Goal: Complete application form

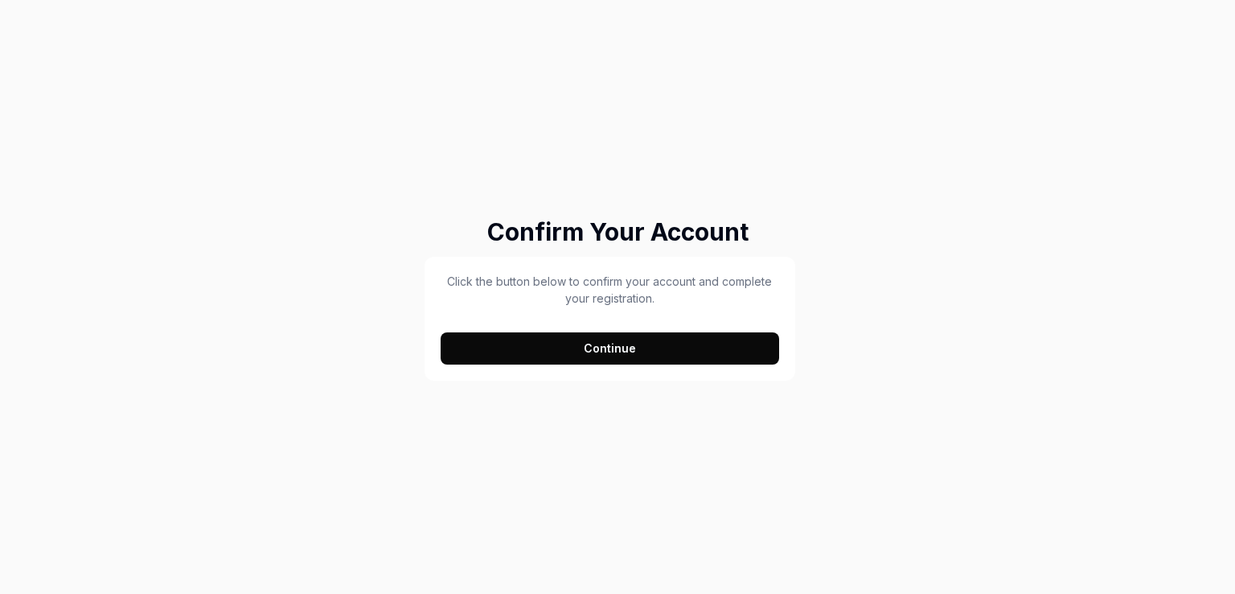
click at [627, 343] on button "Continue" at bounding box center [610, 348] width 339 height 32
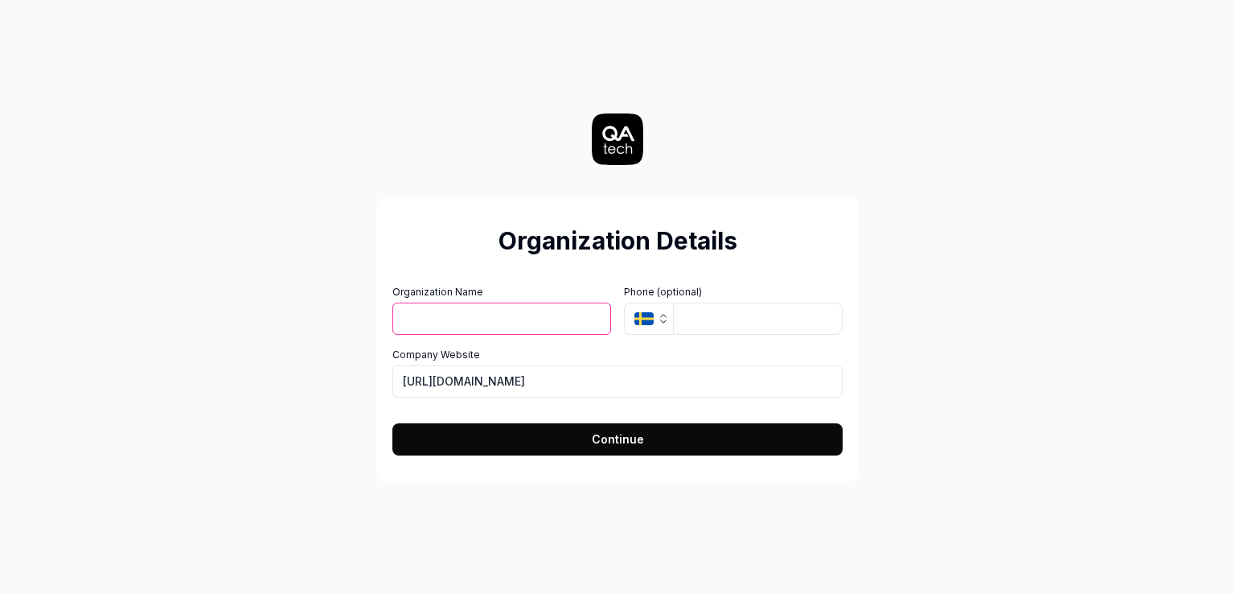
click at [420, 309] on input "Organization Name" at bounding box center [502, 318] width 219 height 32
type input "Test"
click at [682, 318] on input "tel" at bounding box center [758, 318] width 170 height 32
click at [652, 323] on icon "button" at bounding box center [644, 318] width 19 height 13
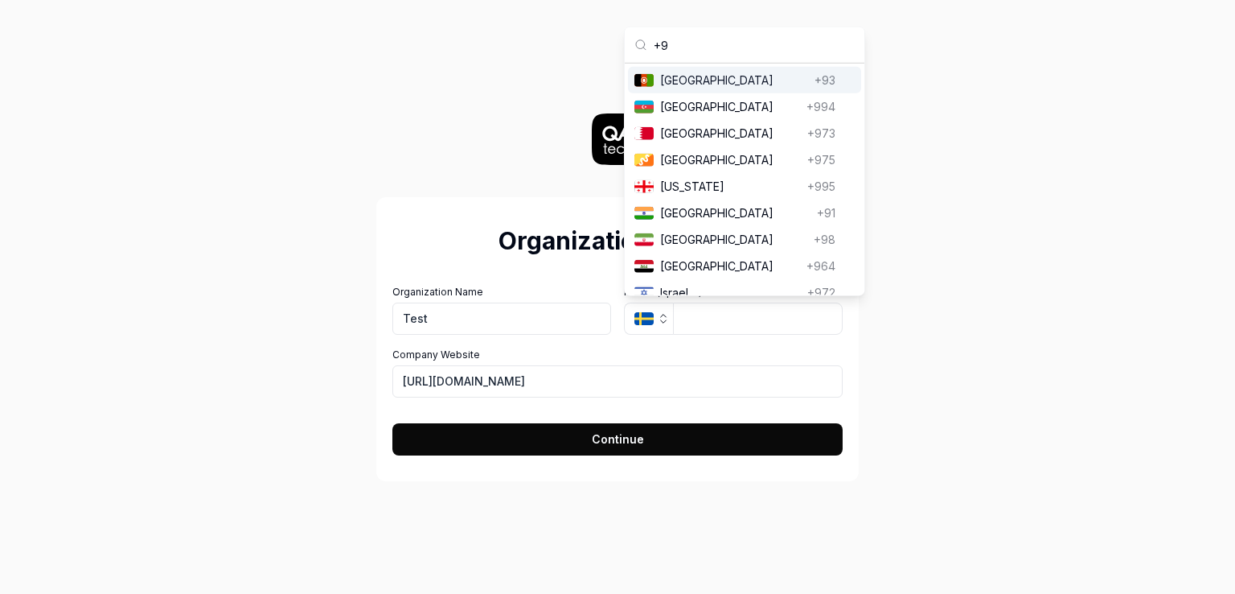
type input "+91"
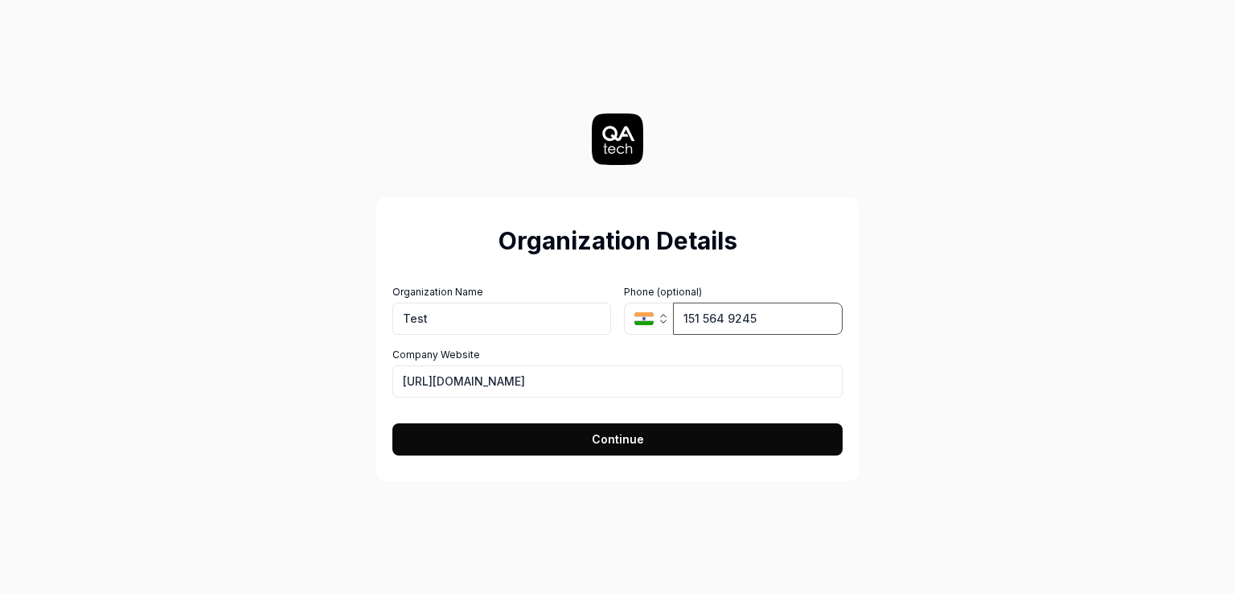
type input "151 564 9245"
click at [550, 429] on button "Continue" at bounding box center [618, 439] width 450 height 32
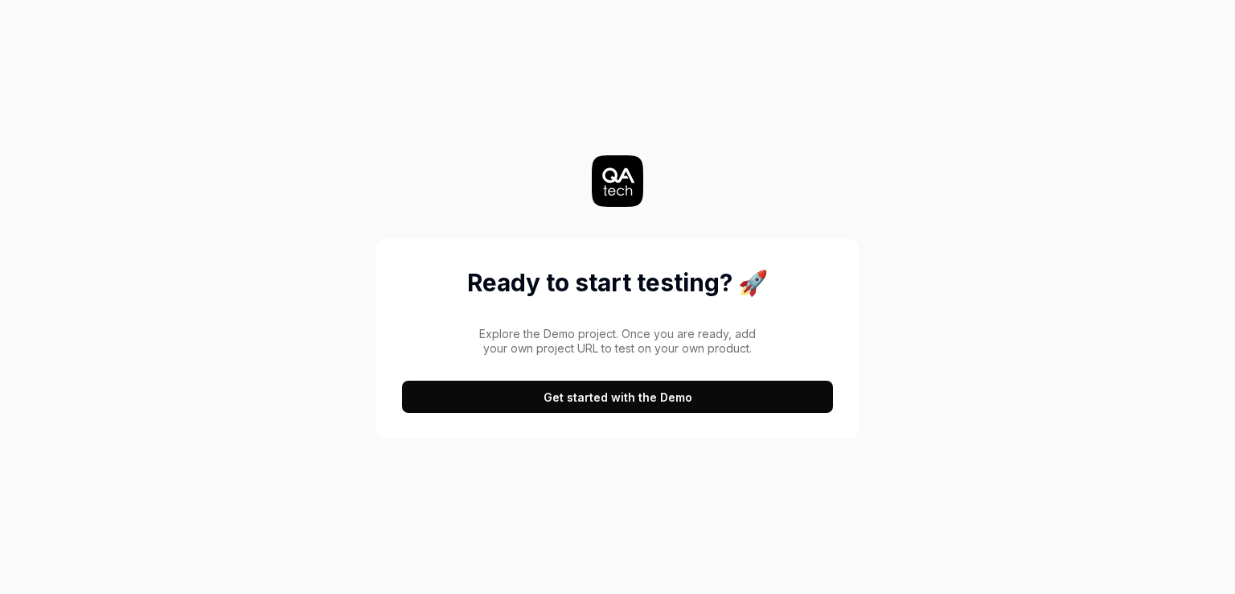
click at [611, 397] on button "Get started with the Demo" at bounding box center [617, 396] width 431 height 32
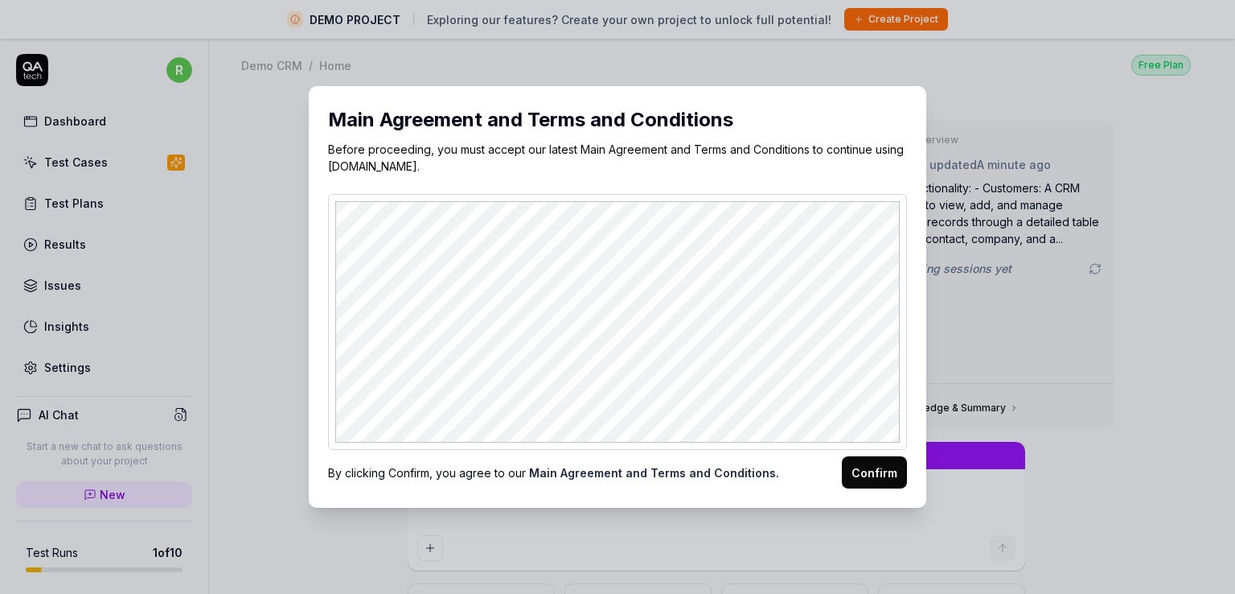
click at [872, 475] on button "Confirm" at bounding box center [874, 472] width 65 height 32
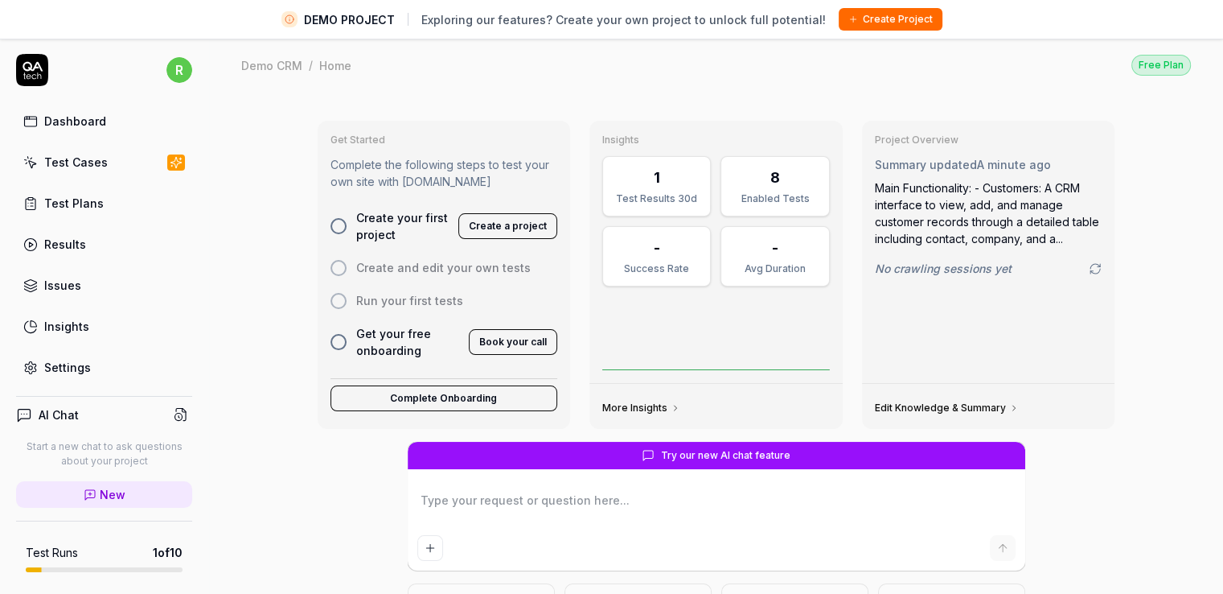
type textarea "*"
